Goal: Use online tool/utility: Use online tool/utility

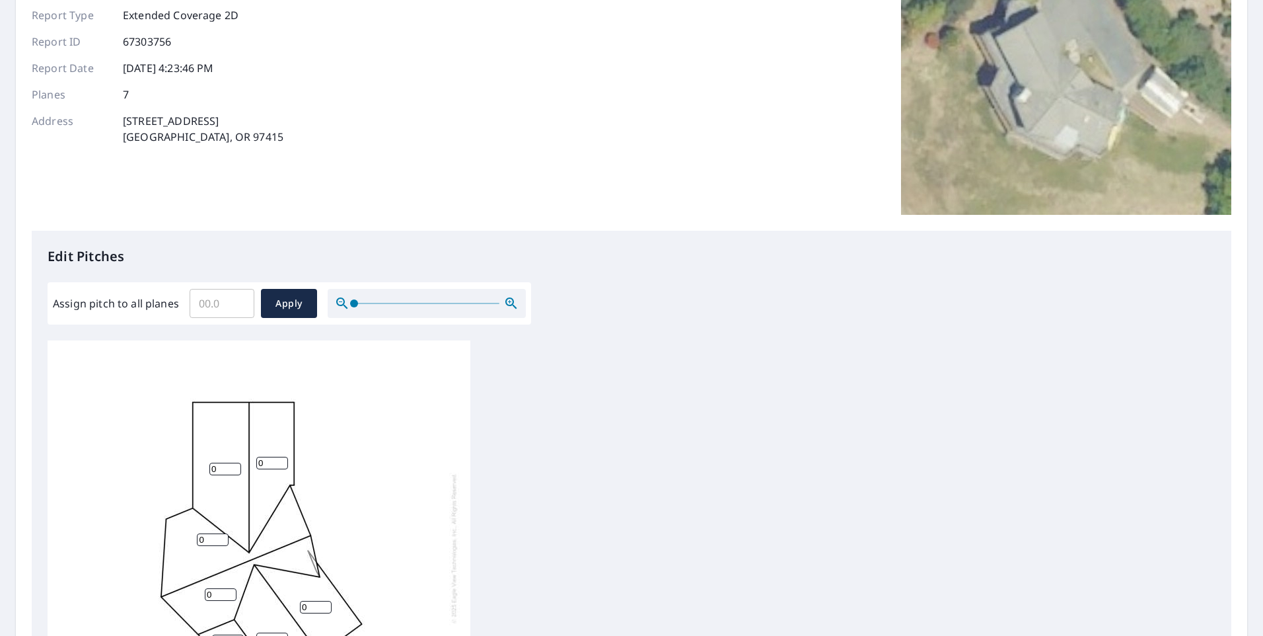
scroll to position [132, 0]
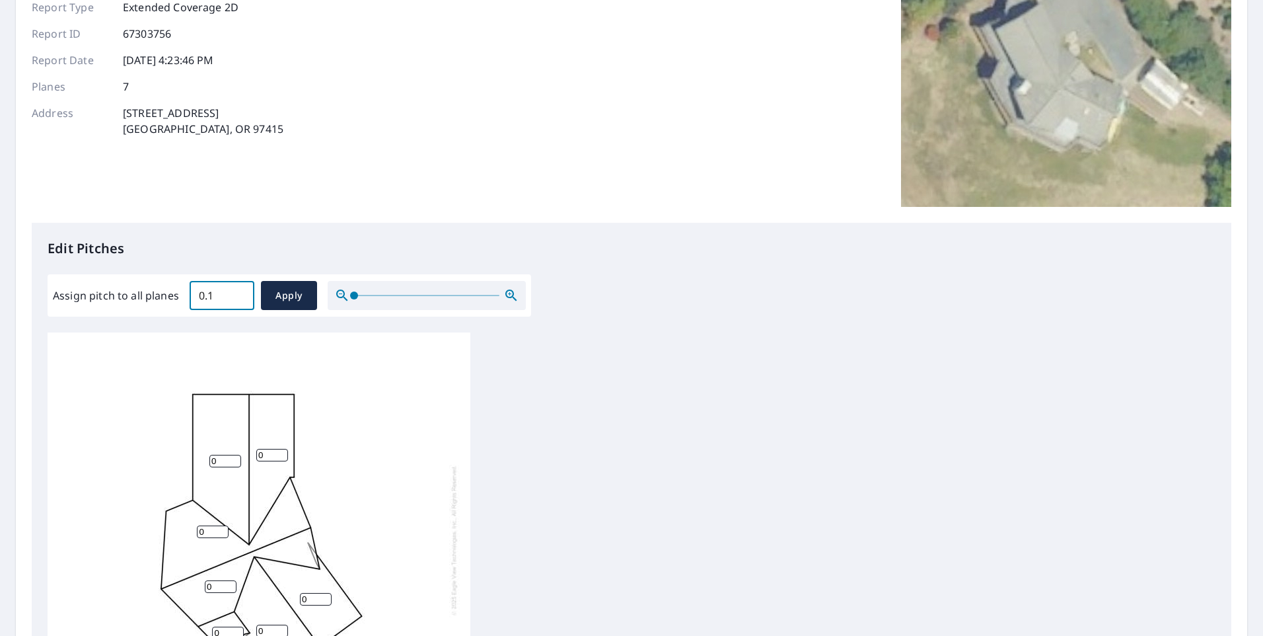
click at [244, 293] on input "0.1" at bounding box center [222, 295] width 65 height 37
click at [240, 293] on input "0.2" at bounding box center [222, 295] width 65 height 37
click at [240, 292] on input "0.3" at bounding box center [222, 295] width 65 height 37
click at [240, 292] on input "3.3" at bounding box center [222, 295] width 65 height 37
click at [240, 292] on input "3.4" at bounding box center [222, 295] width 65 height 37
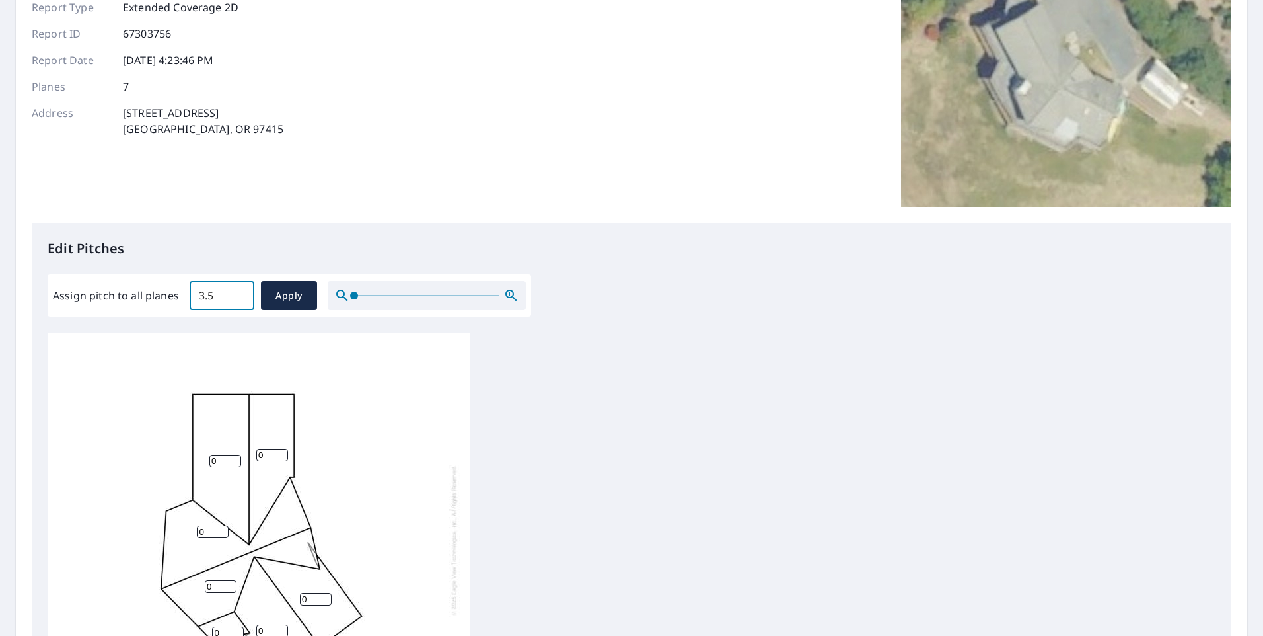
click at [240, 292] on input "3.5" at bounding box center [222, 295] width 65 height 37
click at [240, 292] on input "3.6" at bounding box center [222, 295] width 65 height 37
click at [240, 292] on input "3.7" at bounding box center [222, 295] width 65 height 37
click at [240, 292] on input "3.8" at bounding box center [222, 295] width 65 height 37
click at [240, 292] on input "3.9" at bounding box center [222, 295] width 65 height 37
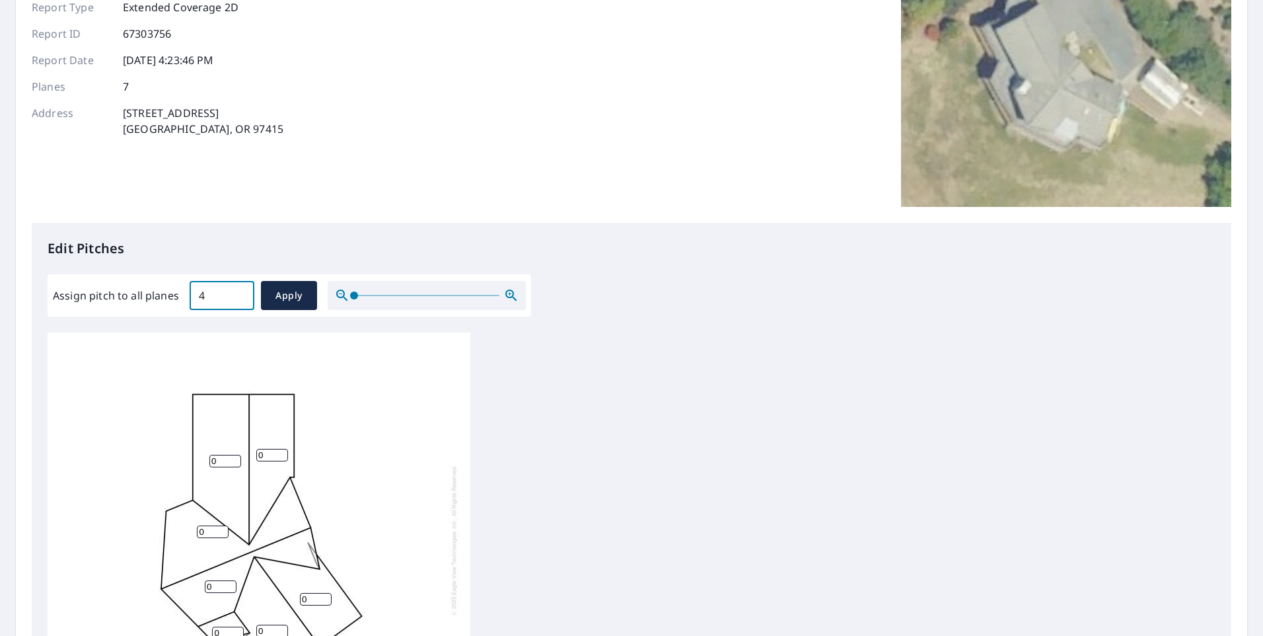
type input "4"
click at [240, 292] on input "4" at bounding box center [222, 295] width 65 height 37
click at [270, 299] on button "Apply" at bounding box center [289, 295] width 56 height 29
type input "4"
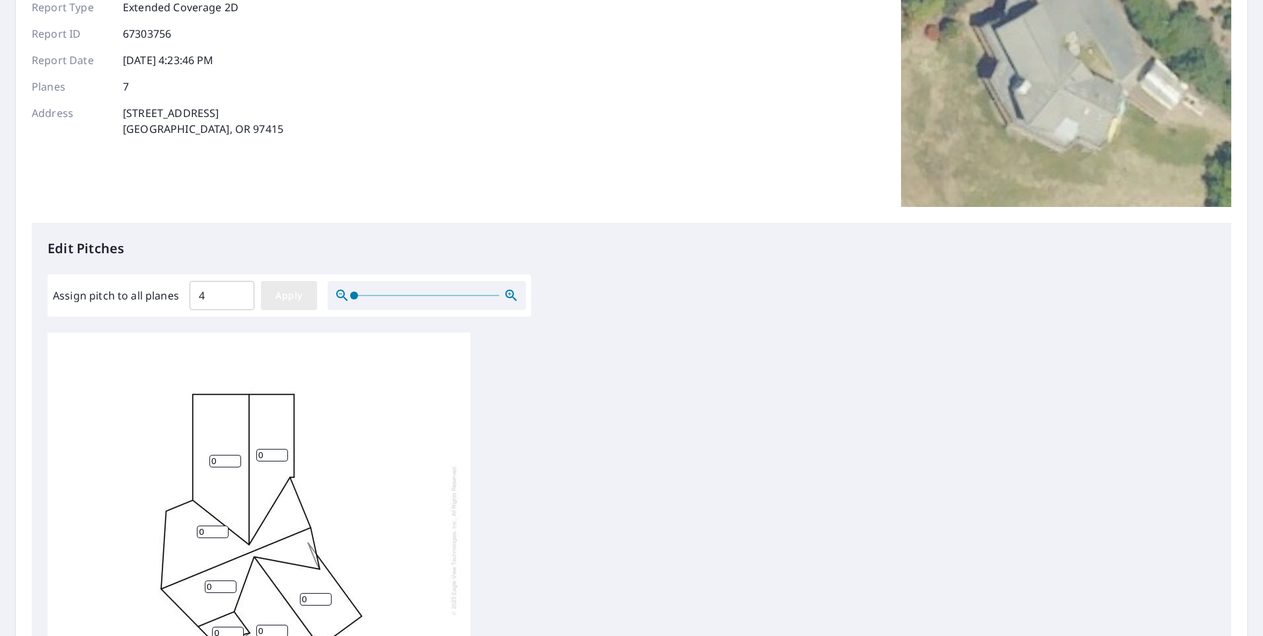
type input "4"
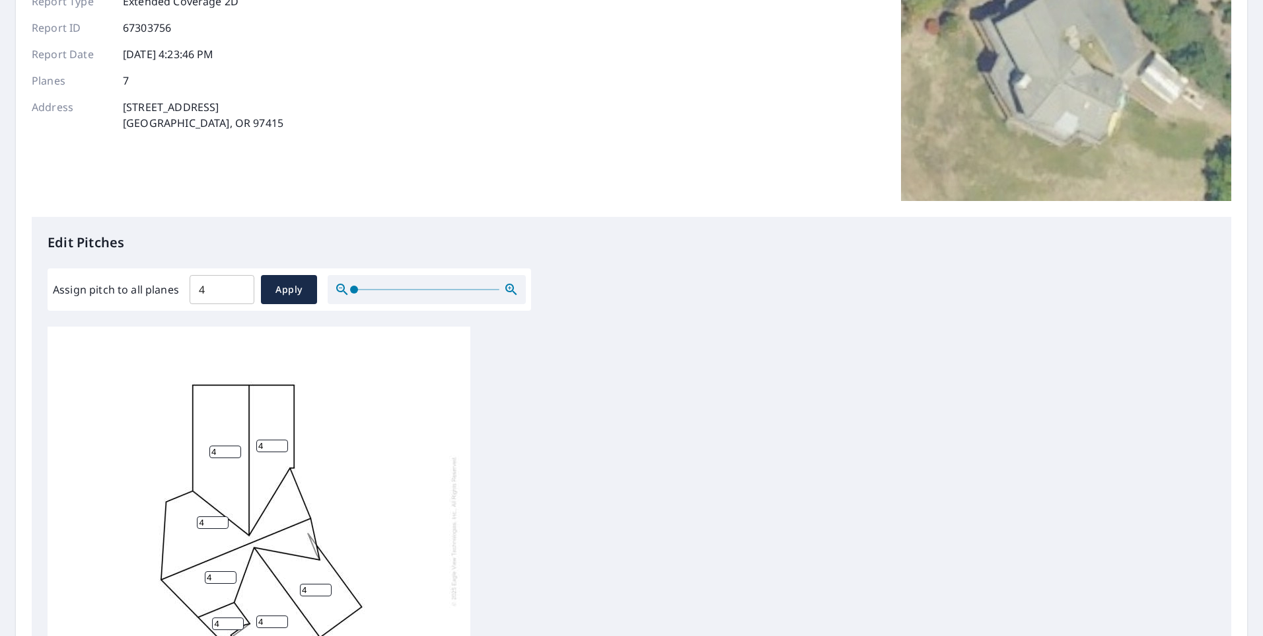
scroll to position [410, 0]
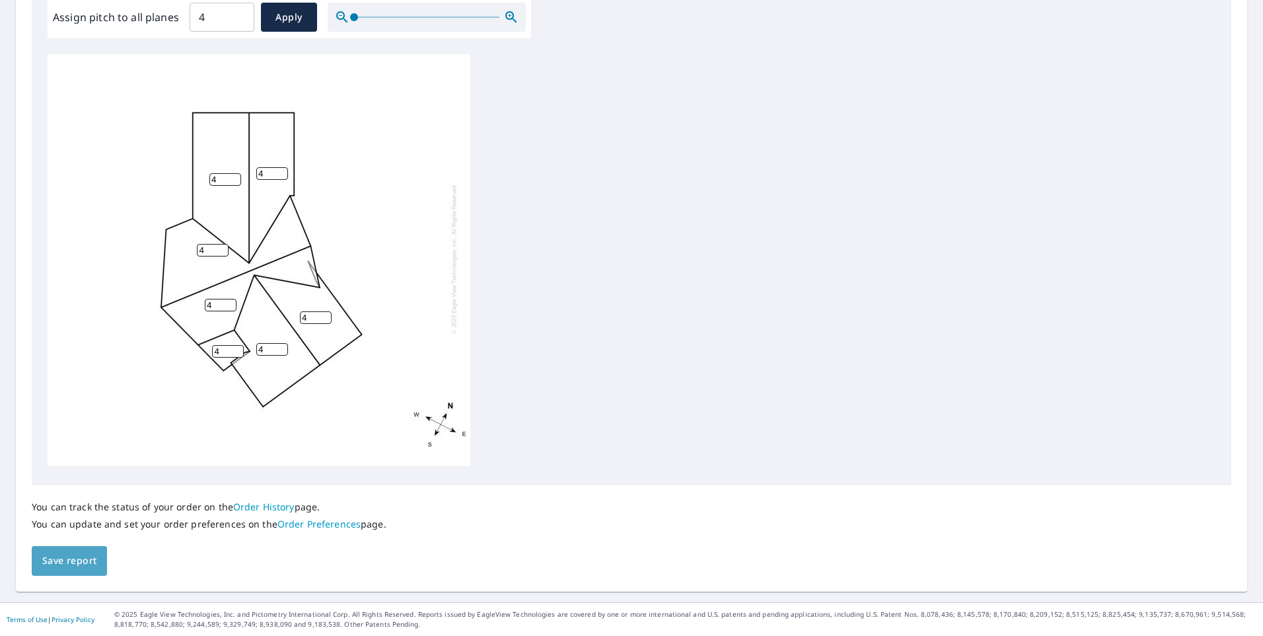
click at [83, 561] on span "Save report" at bounding box center [69, 560] width 54 height 17
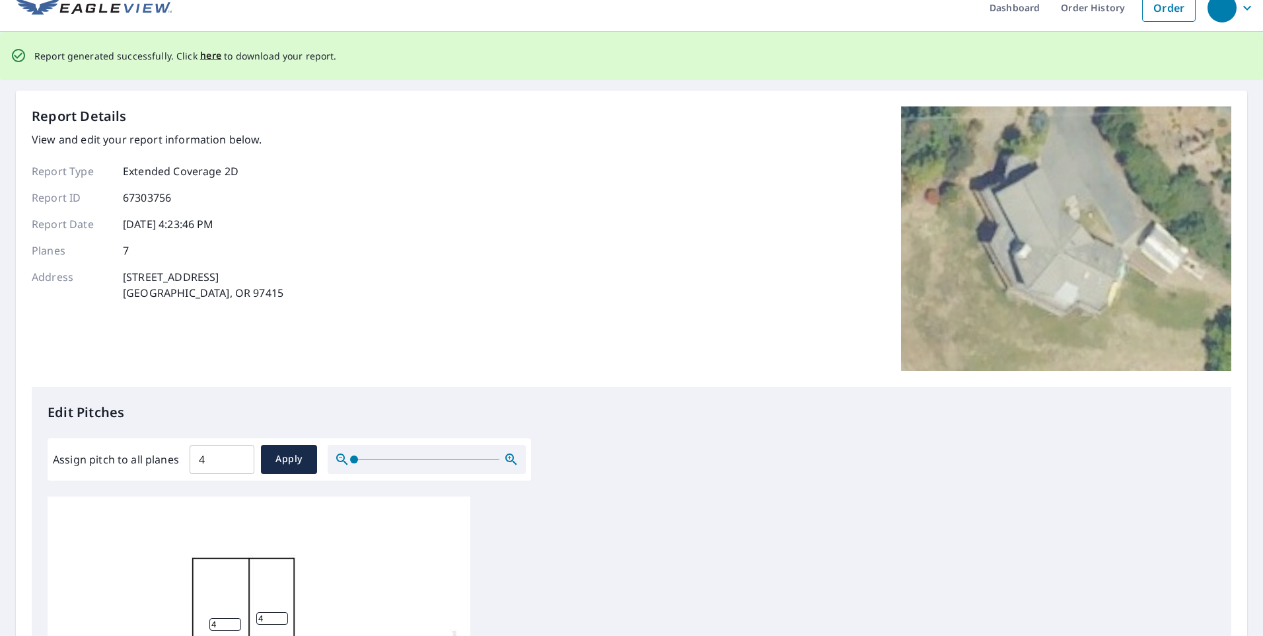
scroll to position [0, 0]
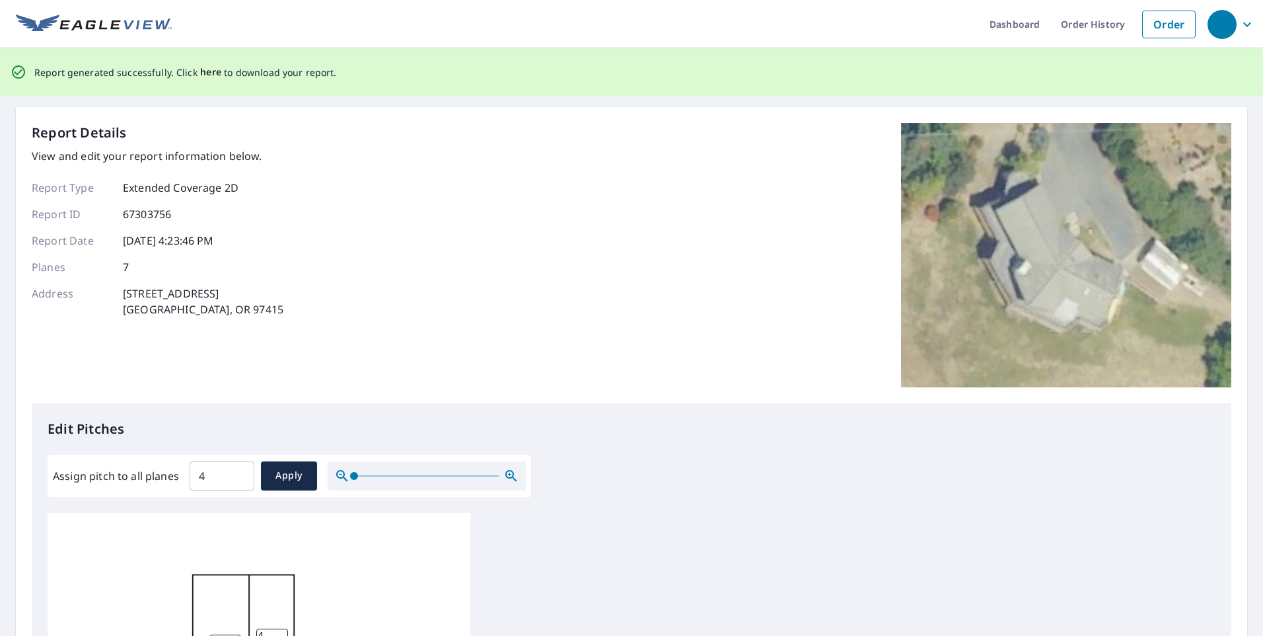
click at [205, 74] on span "here" at bounding box center [211, 72] width 22 height 17
